Goal: Task Accomplishment & Management: Manage account settings

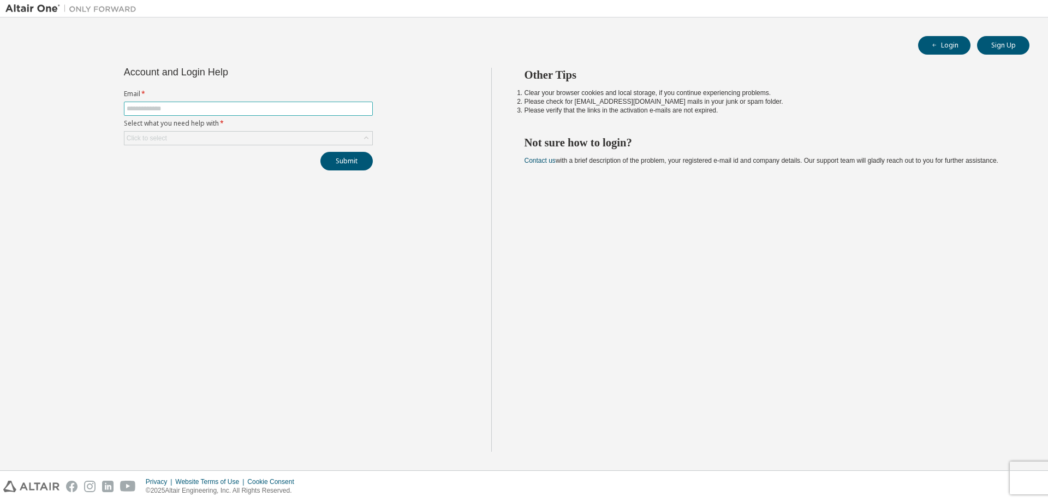
click at [235, 107] on input "text" at bounding box center [248, 108] width 243 height 9
type input "**********"
click at [221, 140] on div "Click to select" at bounding box center [248, 138] width 248 height 13
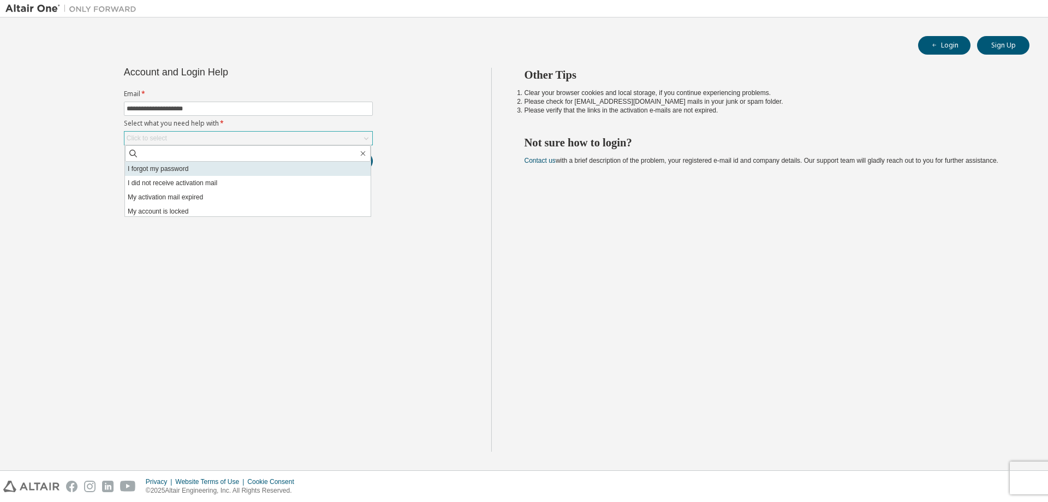
click at [211, 167] on li "I forgot my password" at bounding box center [248, 169] width 246 height 14
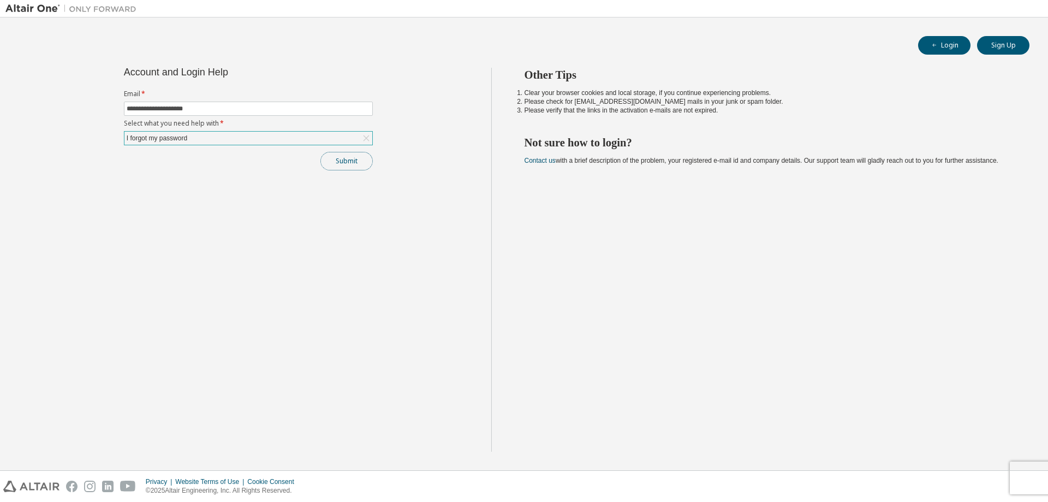
click at [353, 163] on button "Submit" at bounding box center [346, 161] width 52 height 19
click at [351, 163] on button "Submit" at bounding box center [346, 161] width 52 height 19
click at [348, 163] on button "Submit" at bounding box center [346, 161] width 52 height 19
click at [354, 161] on button "Submit" at bounding box center [346, 161] width 52 height 19
